Goal: Obtain resource: Download file/media

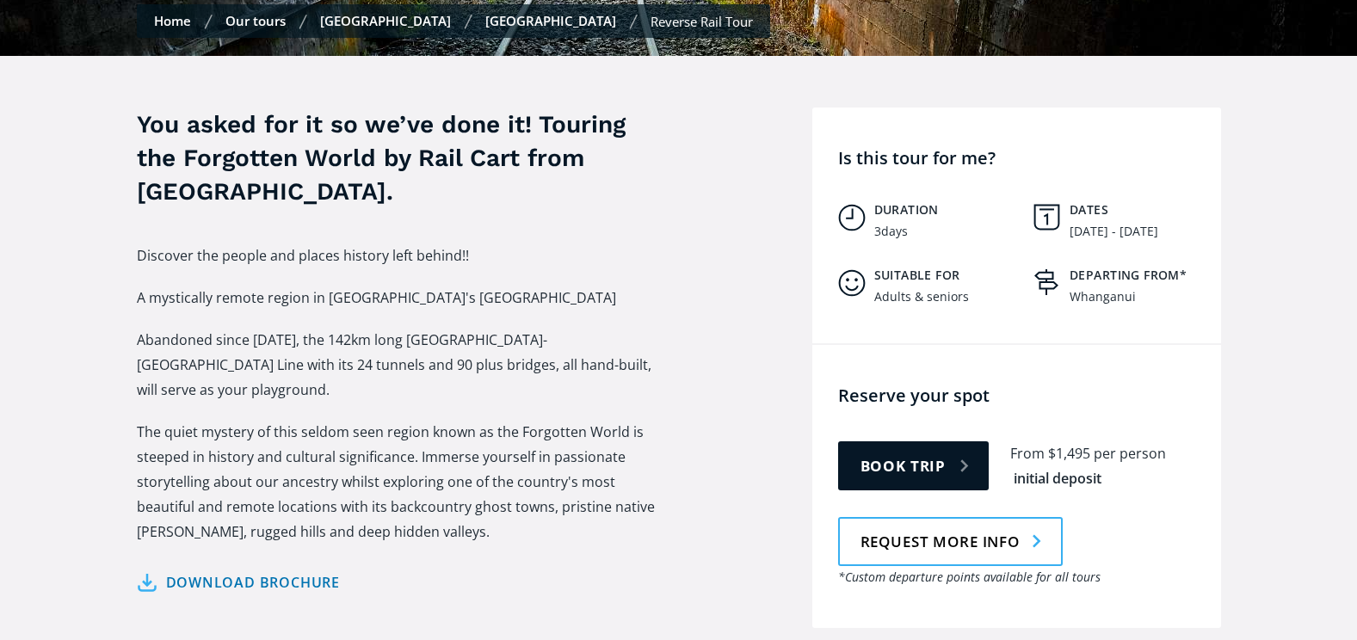
scroll to position [602, 0]
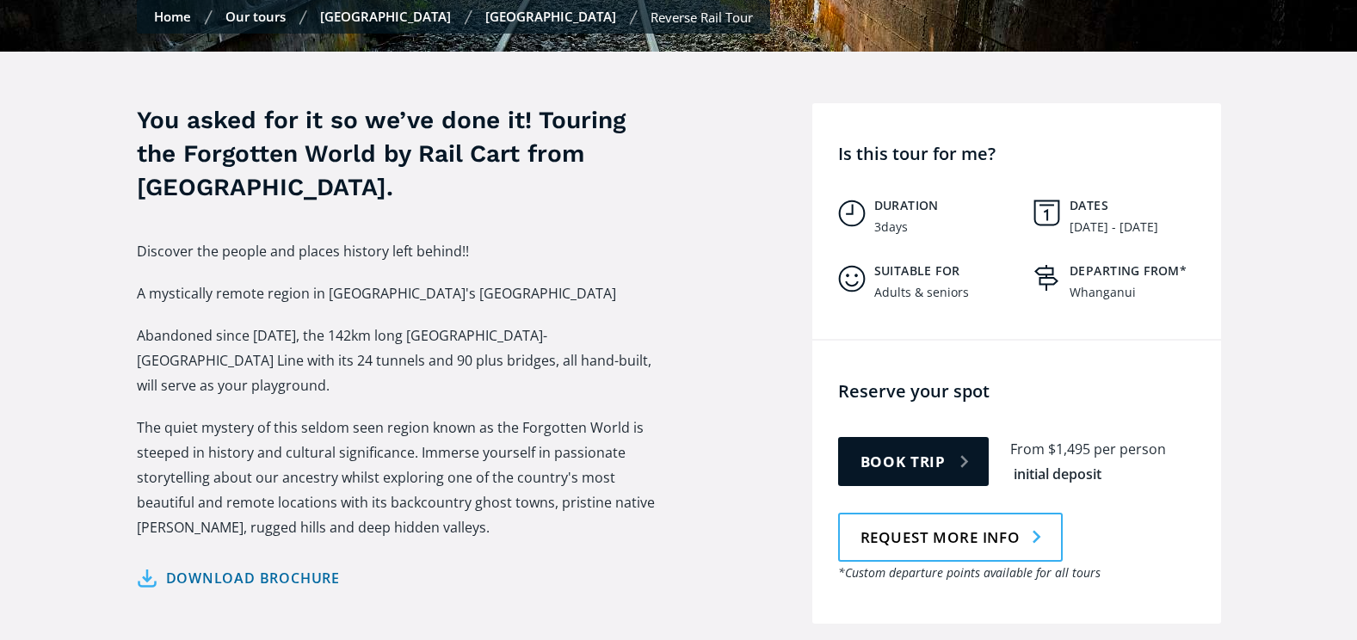
click at [314, 566] on link "Download brochure" at bounding box center [239, 578] width 204 height 25
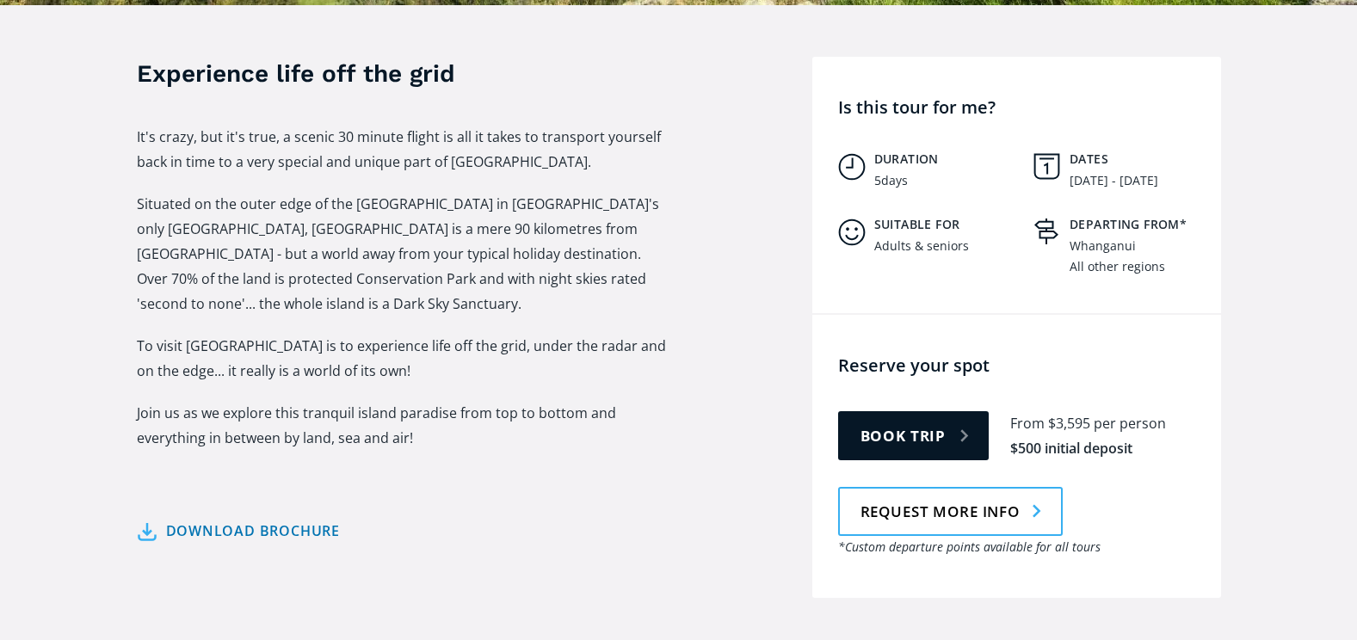
scroll to position [688, 0]
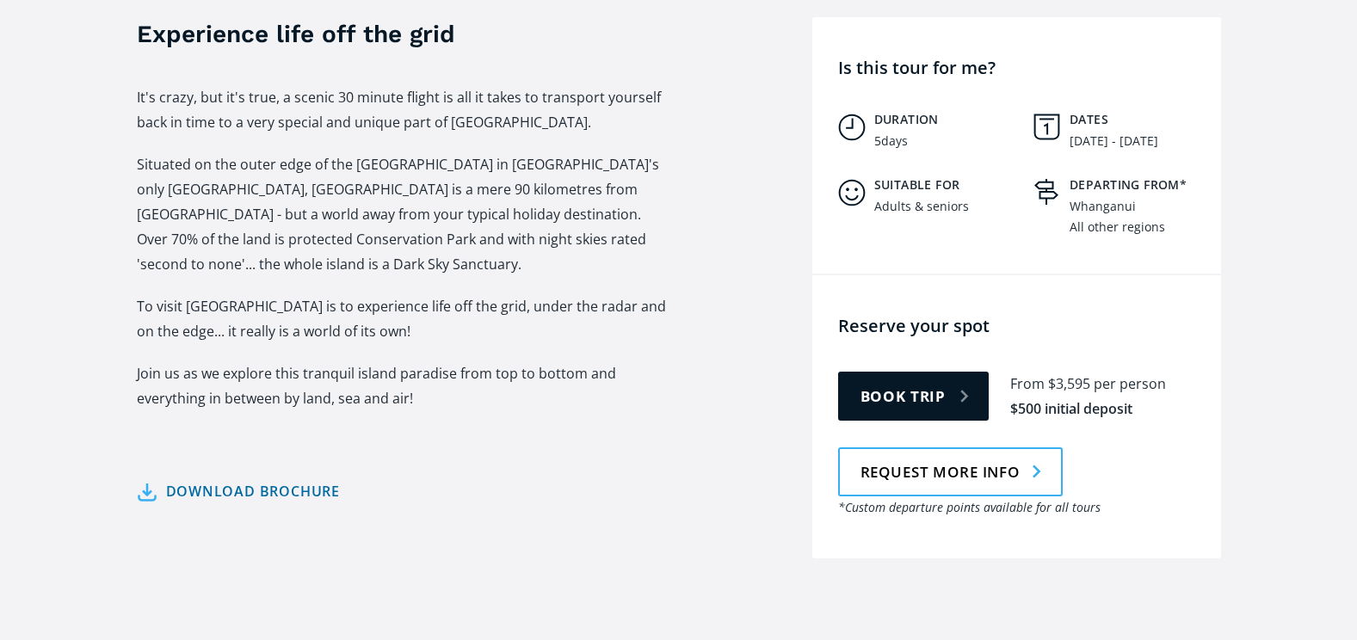
click at [301, 479] on link "Download brochure" at bounding box center [239, 491] width 204 height 25
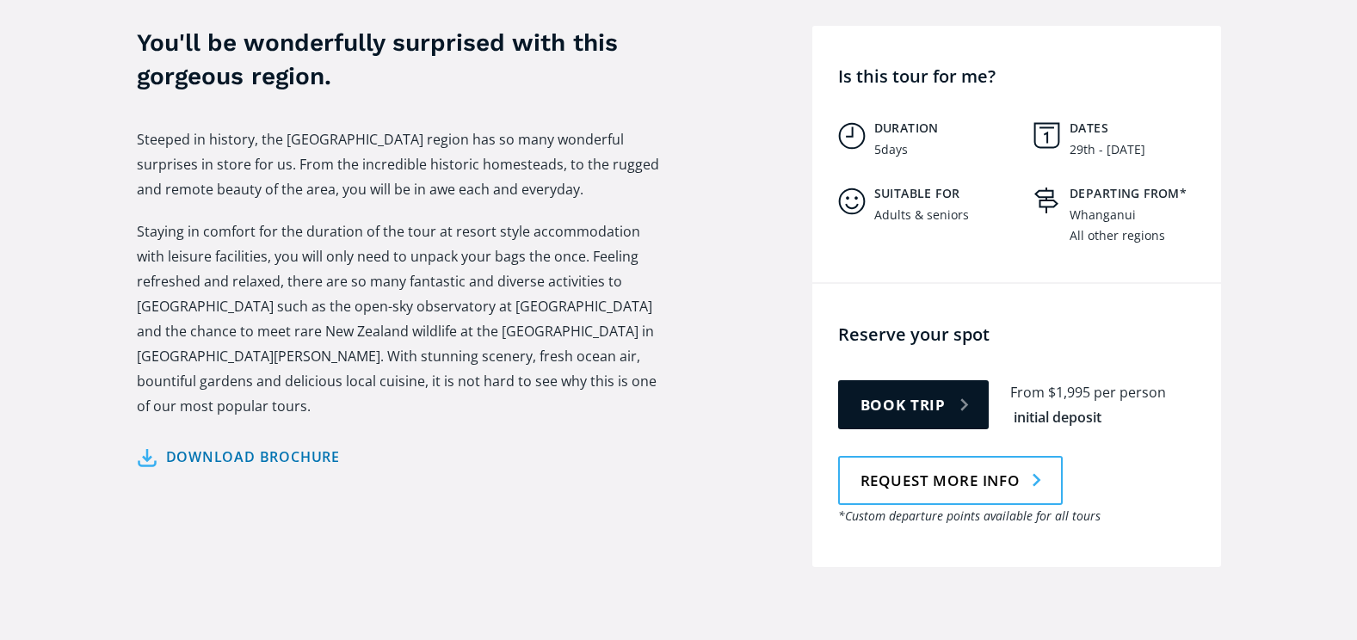
scroll to position [688, 0]
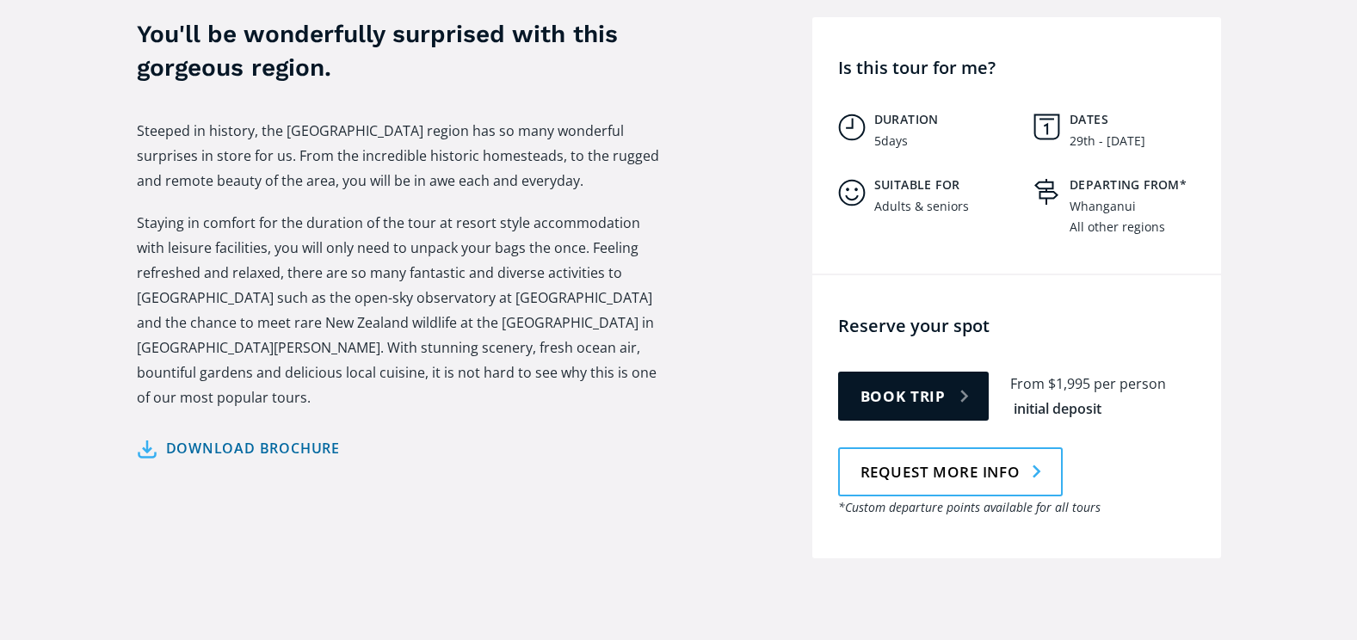
click at [303, 436] on link "Download brochure" at bounding box center [239, 448] width 204 height 25
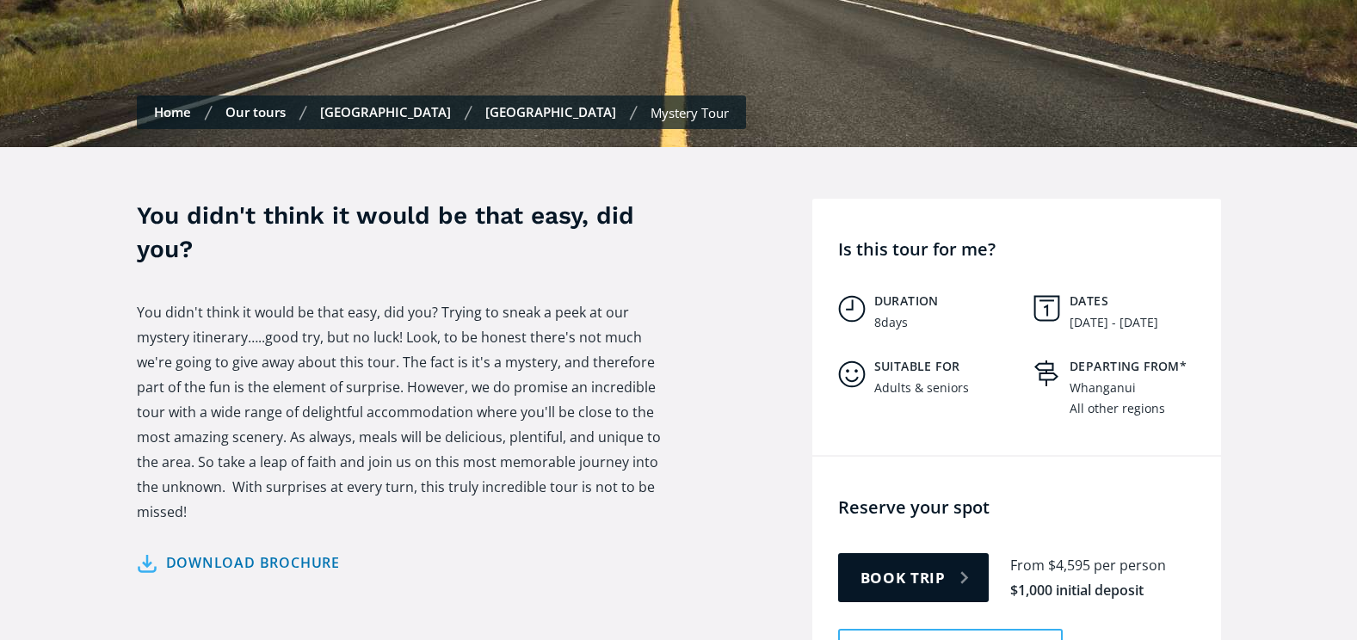
scroll to position [516, 0]
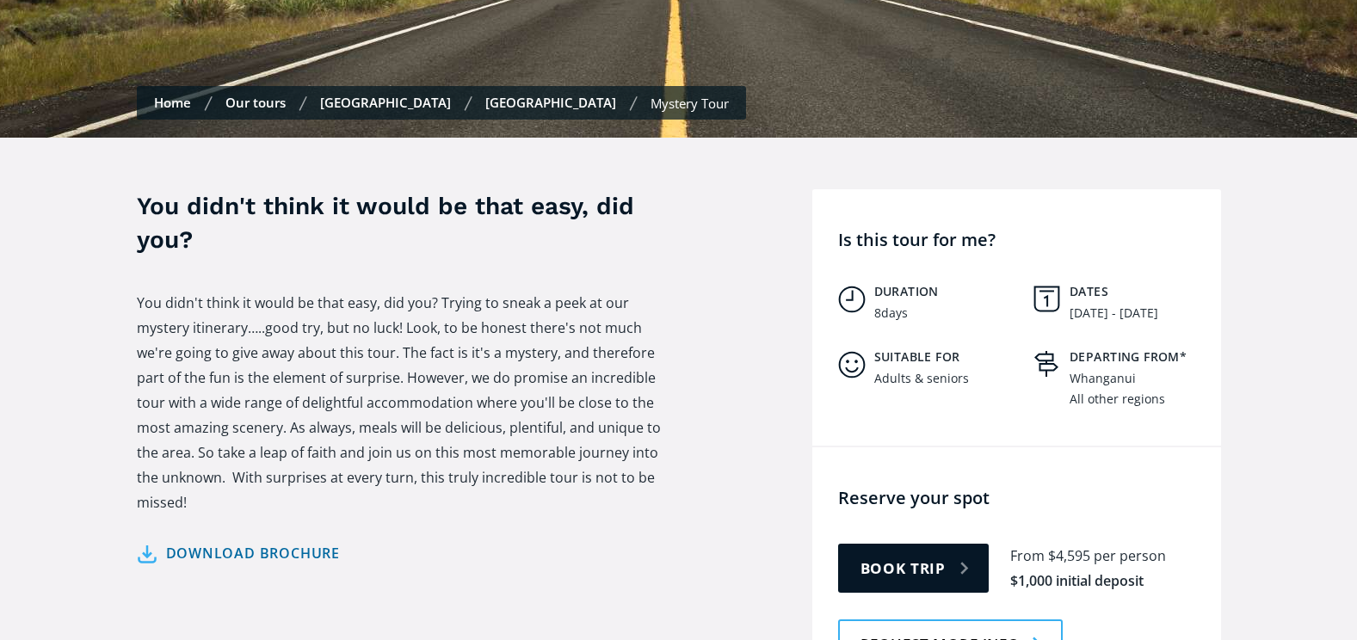
click at [321, 541] on link "Download brochure" at bounding box center [239, 553] width 204 height 25
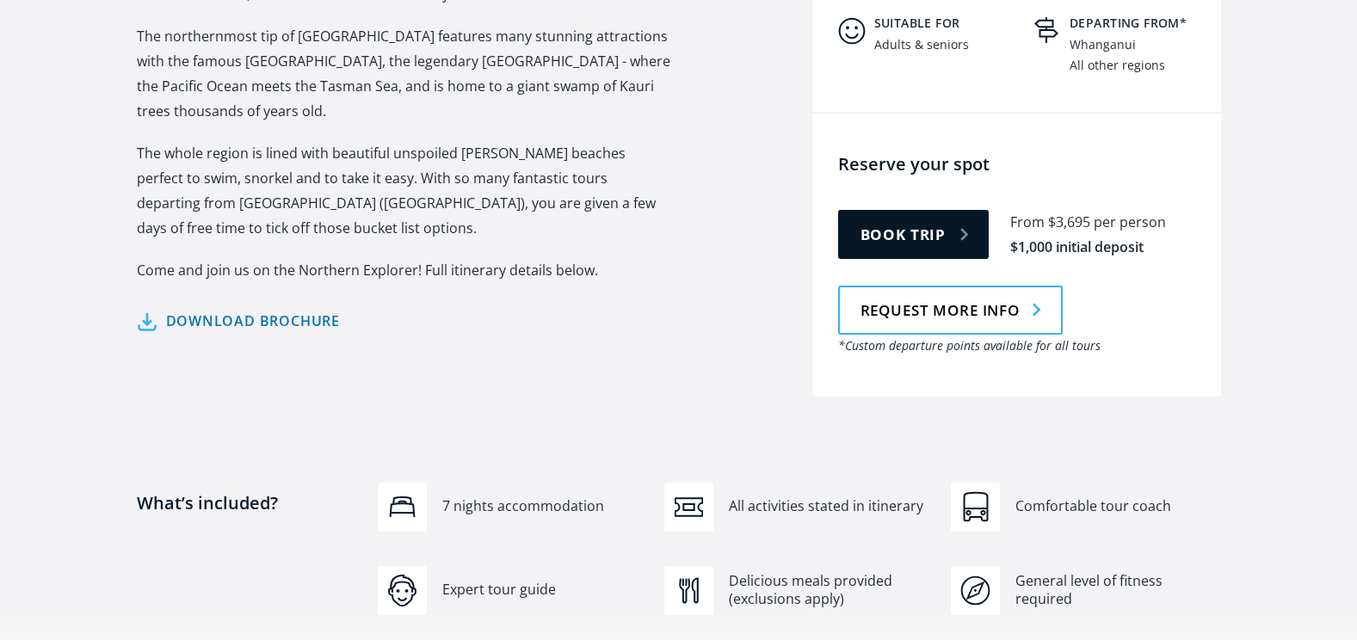
scroll to position [860, 0]
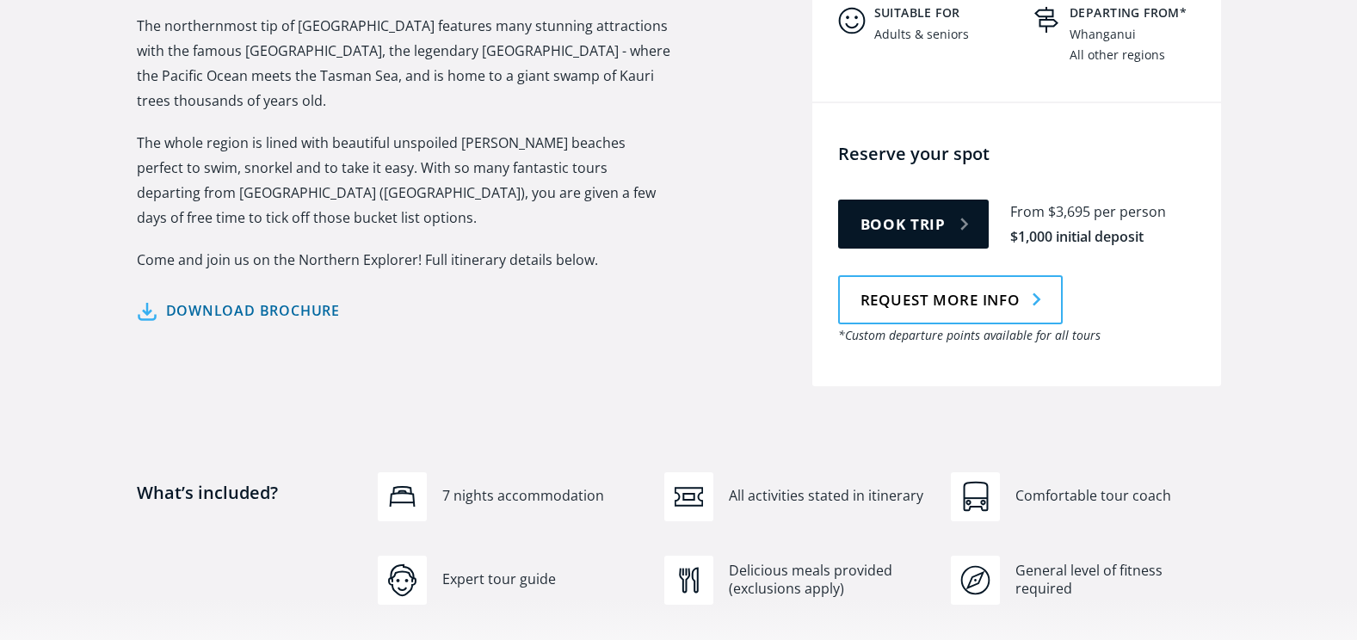
click at [288, 299] on link "Download brochure" at bounding box center [239, 311] width 204 height 25
